Goal: Information Seeking & Learning: Learn about a topic

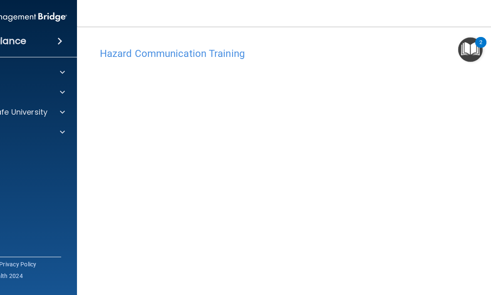
click at [52, 114] on div at bounding box center [61, 112] width 21 height 10
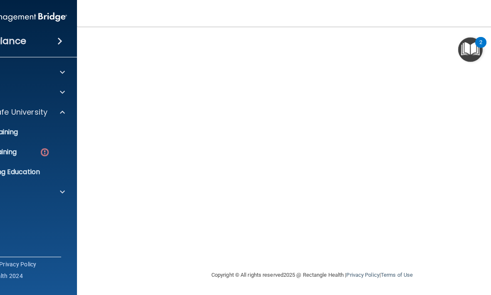
scroll to position [79, 0]
click at [21, 168] on p "Continuing Education" at bounding box center [6, 172] width 114 height 8
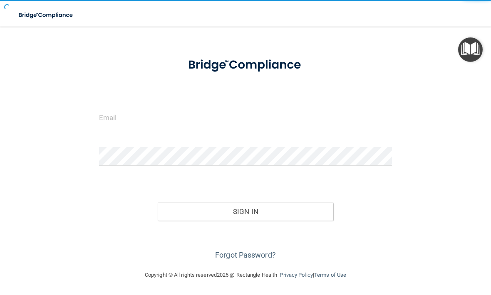
scroll to position [26, 0]
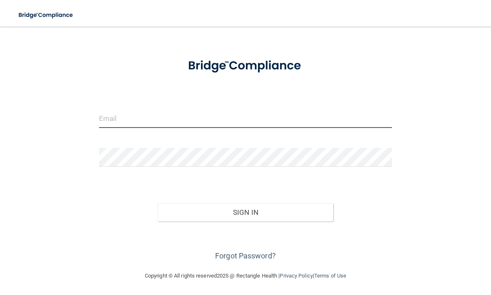
click at [174, 118] on input "email" at bounding box center [245, 118] width 293 height 19
type input "[EMAIL_ADDRESS][DOMAIN_NAME]"
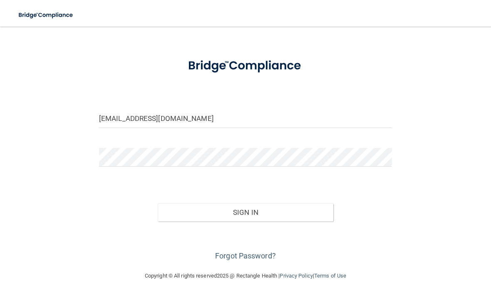
click at [245, 212] on button "Sign In" at bounding box center [246, 213] width 176 height 18
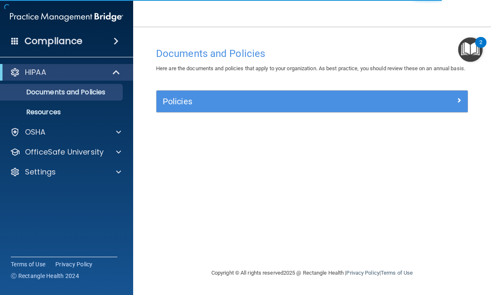
click at [93, 148] on p "OfficeSafe University" at bounding box center [64, 152] width 79 height 10
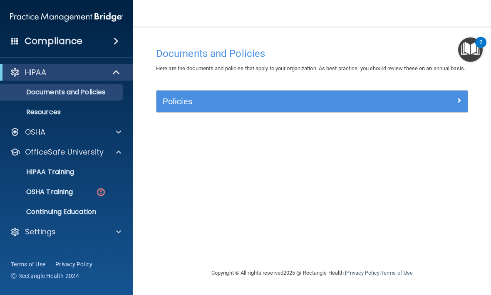
click at [77, 192] on div "OSHA Training" at bounding box center [62, 192] width 114 height 8
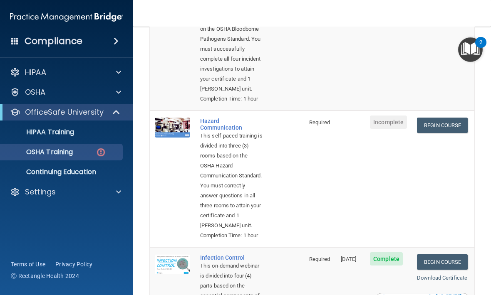
scroll to position [127, 0]
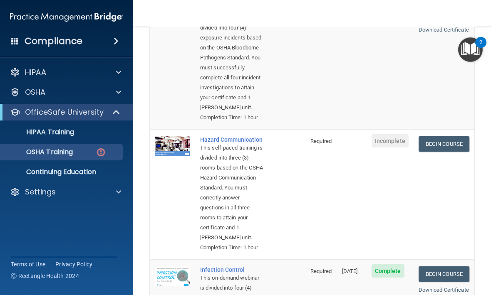
click at [439, 152] on link "Begin Course" at bounding box center [444, 143] width 51 height 15
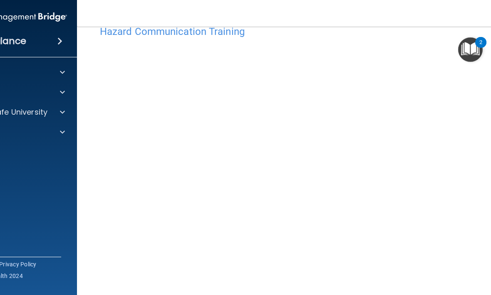
scroll to position [29, 0]
click at [452, 17] on nav "Toggle navigation [PERSON_NAME] [EMAIL_ADDRESS][DOMAIN_NAME] Manage My Enterpri…" at bounding box center [312, 13] width 470 height 27
